Goal: Register for event/course

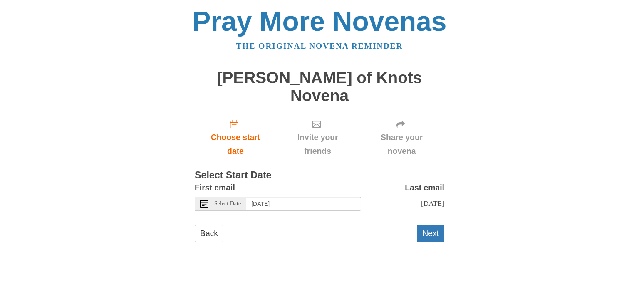
click at [205, 200] on icon at bounding box center [204, 204] width 8 height 8
click at [432, 225] on button "Next" at bounding box center [430, 233] width 27 height 17
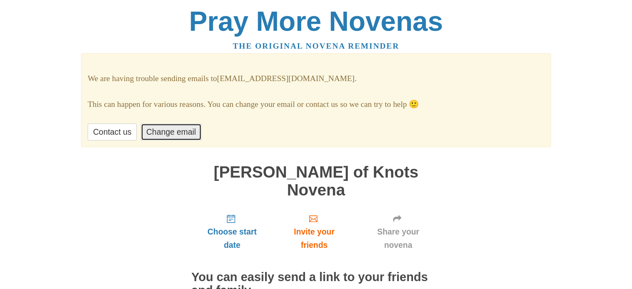
click at [160, 128] on link "Change email" at bounding box center [171, 132] width 60 height 17
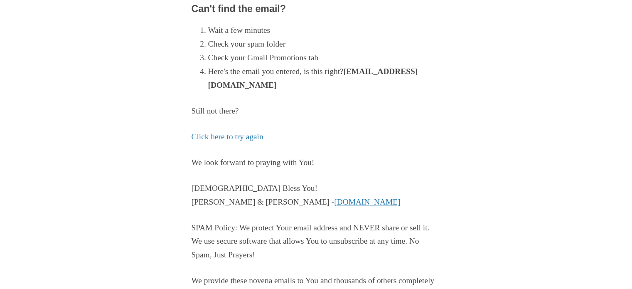
scroll to position [176, 0]
click at [229, 138] on link "Click here to try again" at bounding box center [228, 137] width 72 height 9
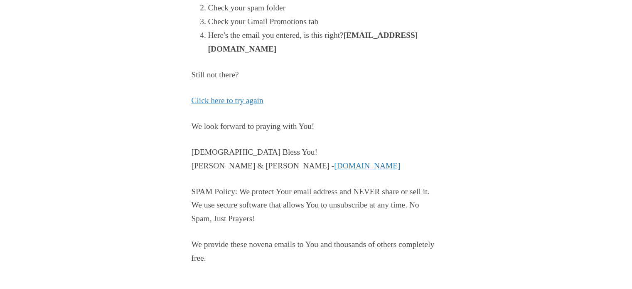
scroll to position [217, 0]
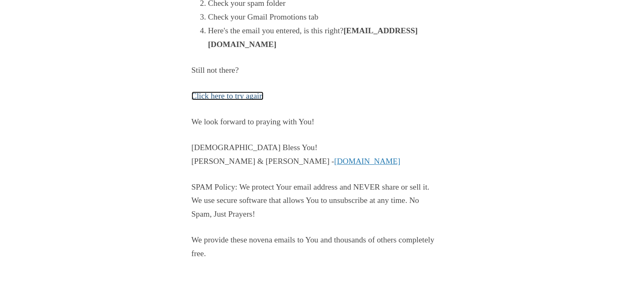
click at [223, 96] on link "Click here to try again" at bounding box center [228, 95] width 72 height 9
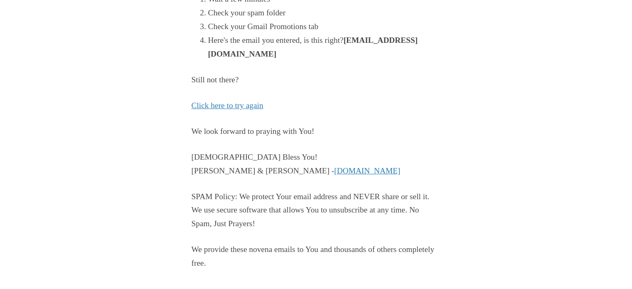
scroll to position [217, 0]
